Goal: Check status: Check status

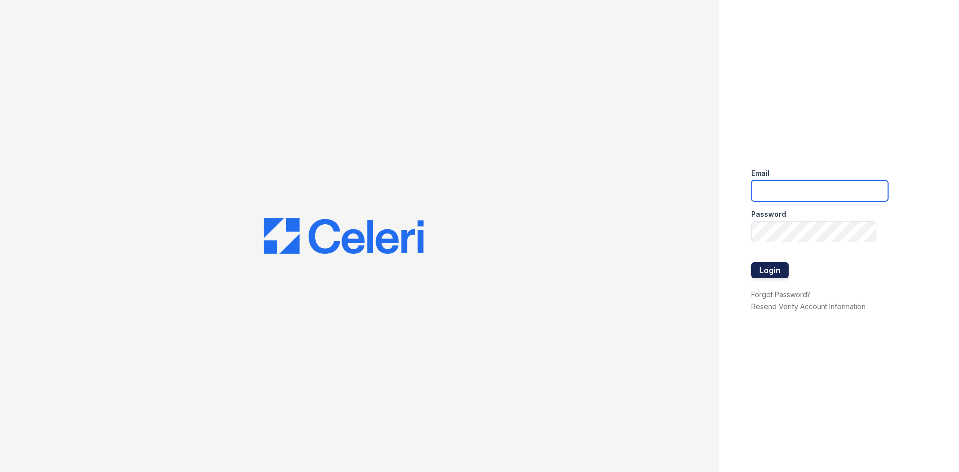
type input "bfriesner@trinity-pm.com"
click at [779, 265] on button "Login" at bounding box center [769, 270] width 37 height 16
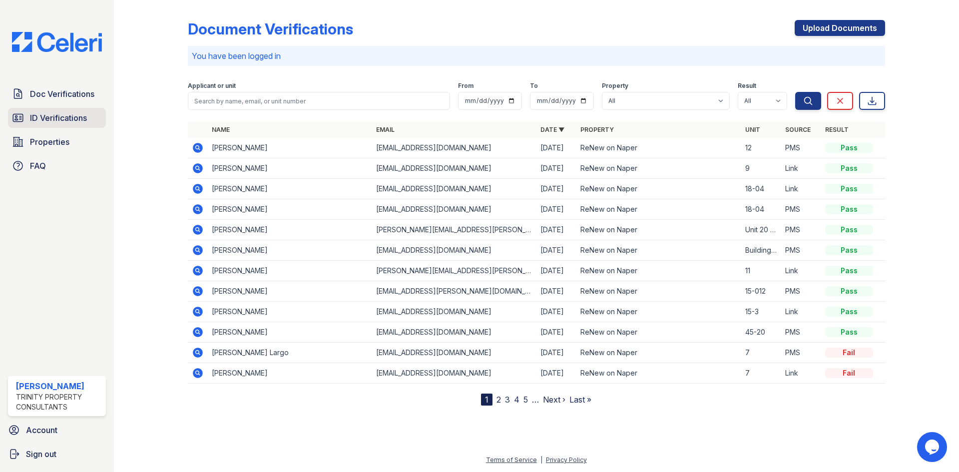
drag, startPoint x: 38, startPoint y: 119, endPoint x: 66, endPoint y: 109, distance: 30.3
click at [38, 119] on span "ID Verifications" at bounding box center [58, 118] width 57 height 12
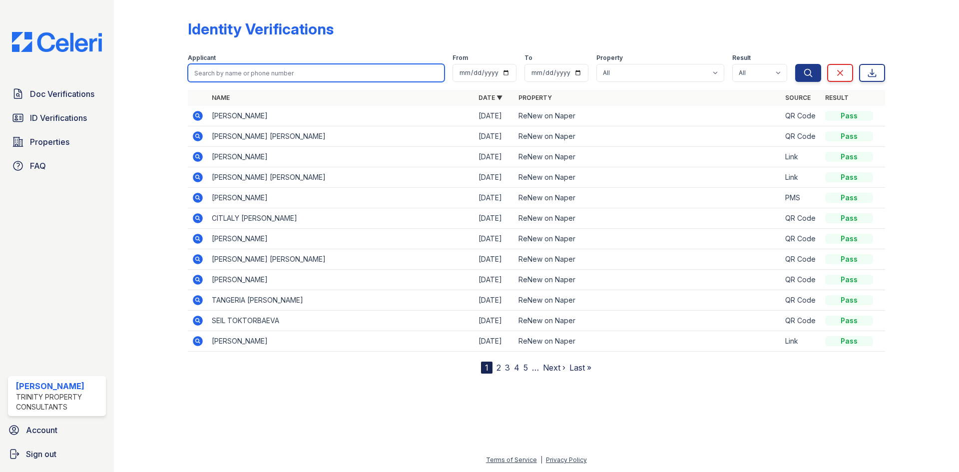
click at [231, 69] on input "search" at bounding box center [316, 73] width 257 height 18
type input "lawson"
click at [795, 64] on button "Search" at bounding box center [808, 73] width 26 height 18
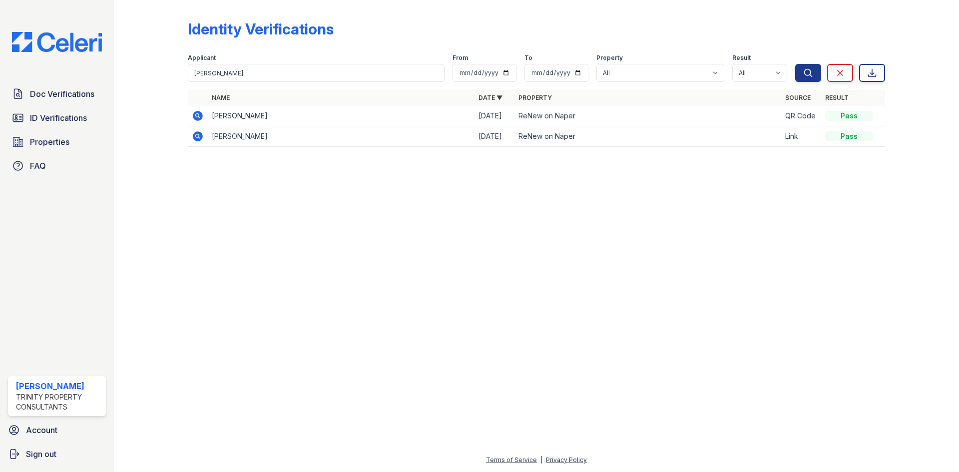
click at [202, 110] on icon at bounding box center [198, 116] width 12 height 12
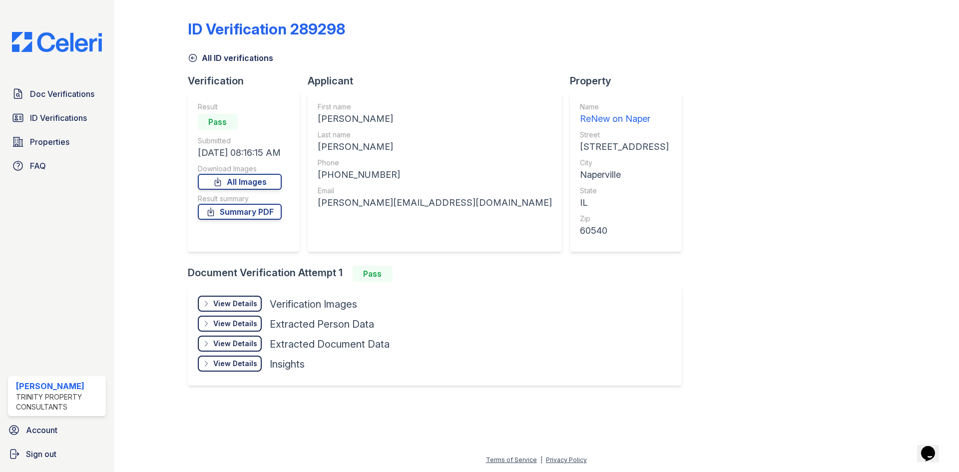
click at [248, 304] on div "View Details" at bounding box center [235, 304] width 44 height 10
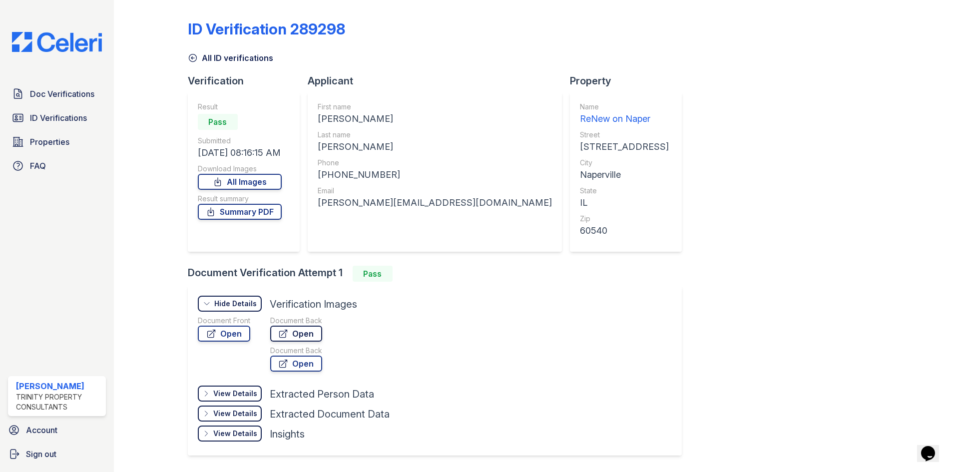
click at [277, 335] on link "Open" at bounding box center [296, 334] width 52 height 16
click at [232, 329] on link "Open" at bounding box center [224, 334] width 52 height 16
click at [228, 326] on link "Open" at bounding box center [224, 334] width 52 height 16
